Goal: Transaction & Acquisition: Purchase product/service

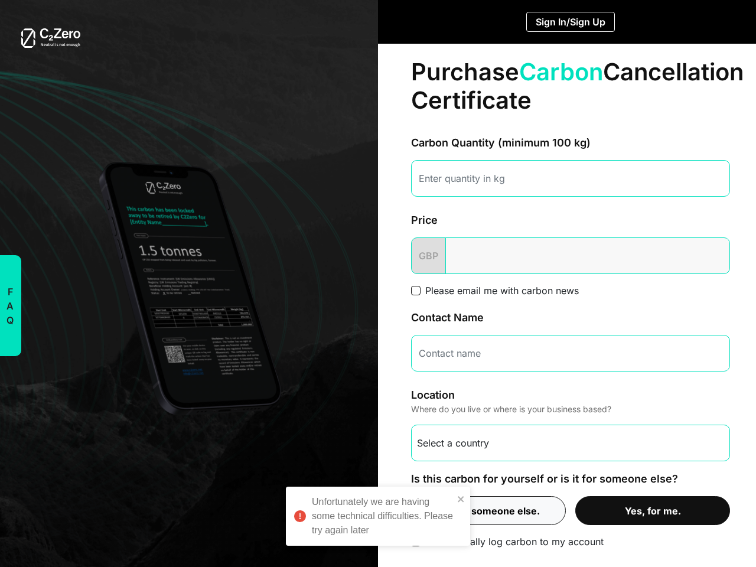
click at [378, 283] on div "Purchase Carbon Cancellation Certificate Carbon Quantity (minimum 100 kg) Price…" at bounding box center [570, 302] width 385 height 517
click at [11, 305] on button "F A Q" at bounding box center [10, 305] width 22 height 101
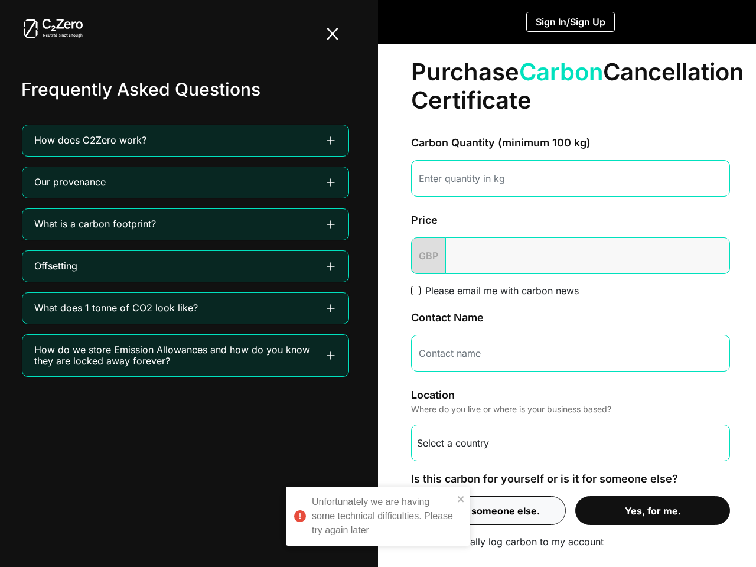
click at [570, 22] on button "Sign In/Sign Up" at bounding box center [570, 22] width 89 height 20
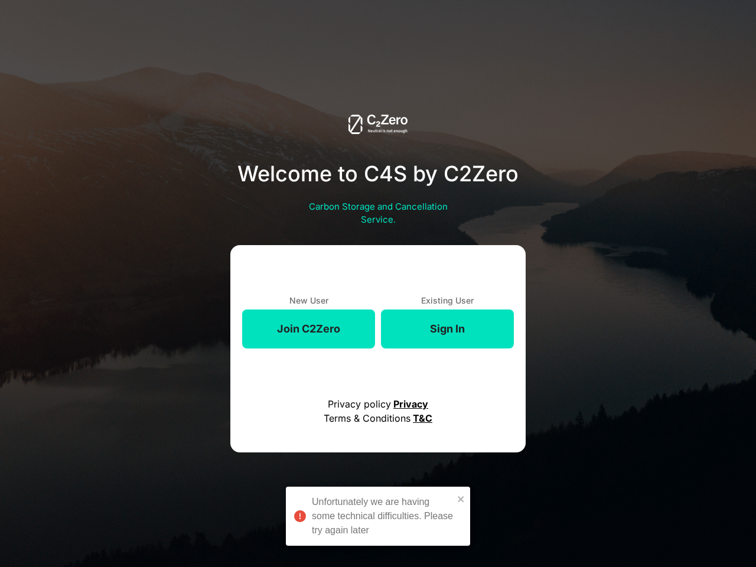
click at [483, 510] on div "Welcome to C4S by C2Zero Carbon Storage and Cancellation Service. New User Join…" at bounding box center [377, 283] width 659 height 567
click at [648, 510] on div "Welcome to C4S by C2Zero Carbon Storage and Cancellation Service. New User Join…" at bounding box center [377, 283] width 659 height 567
click at [378, 516] on div "Unfortunately we are having some technical difficulties. Please try again later" at bounding box center [383, 516] width 142 height 42
